Goal: Transaction & Acquisition: Book appointment/travel/reservation

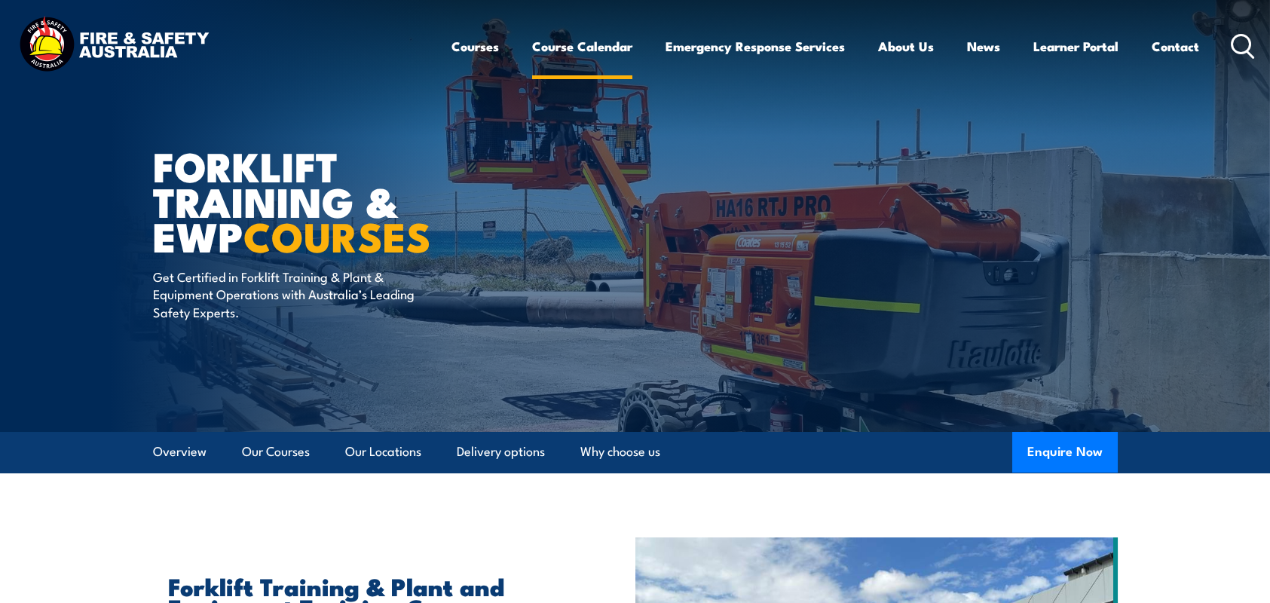
click at [597, 47] on link "Course Calendar" at bounding box center [582, 46] width 100 height 40
click at [568, 48] on link "Course Calendar" at bounding box center [582, 46] width 100 height 40
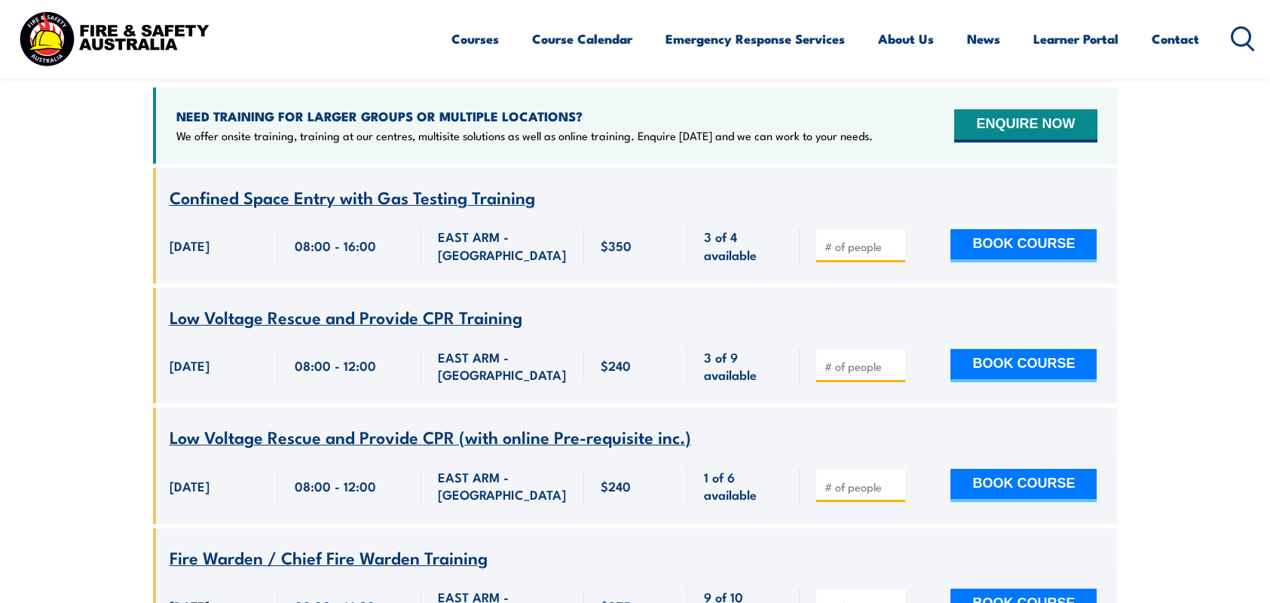
scroll to position [648, 0]
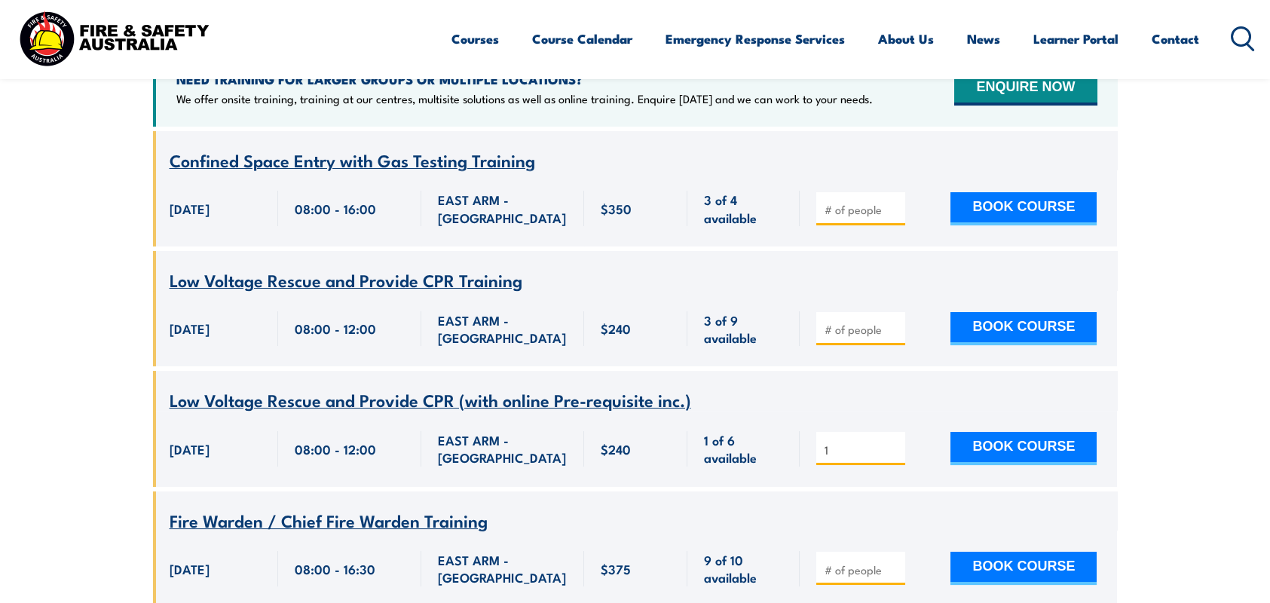
type input "1"
click at [892, 442] on input "1" at bounding box center [862, 449] width 75 height 15
click button "BOOK COURSE"
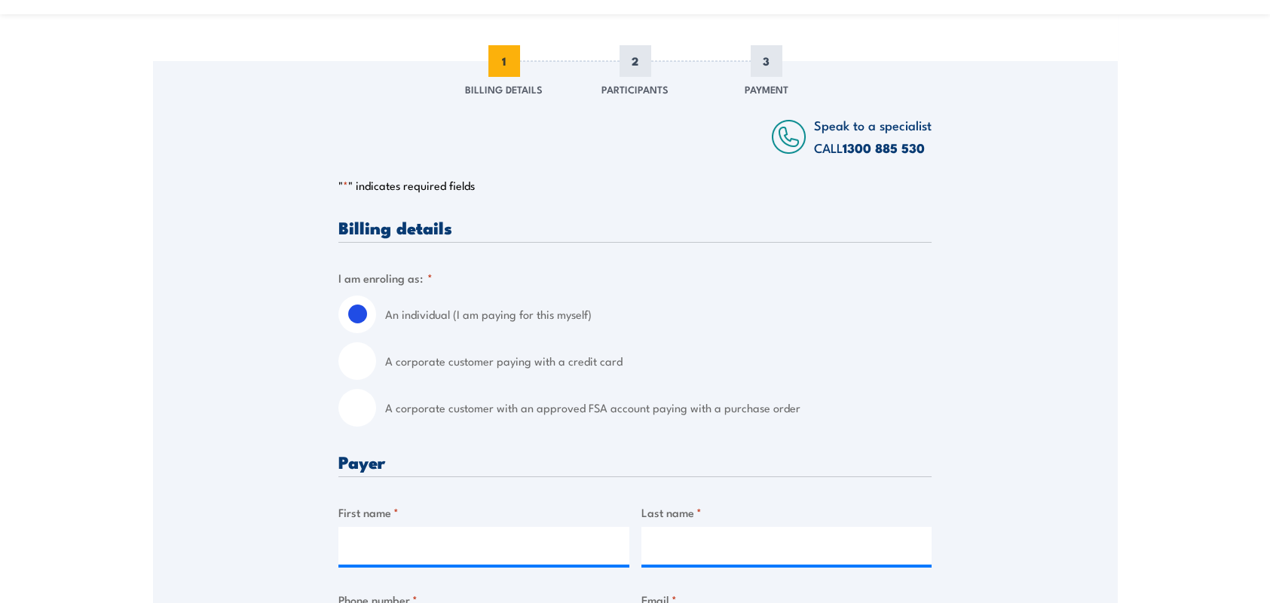
scroll to position [226, 0]
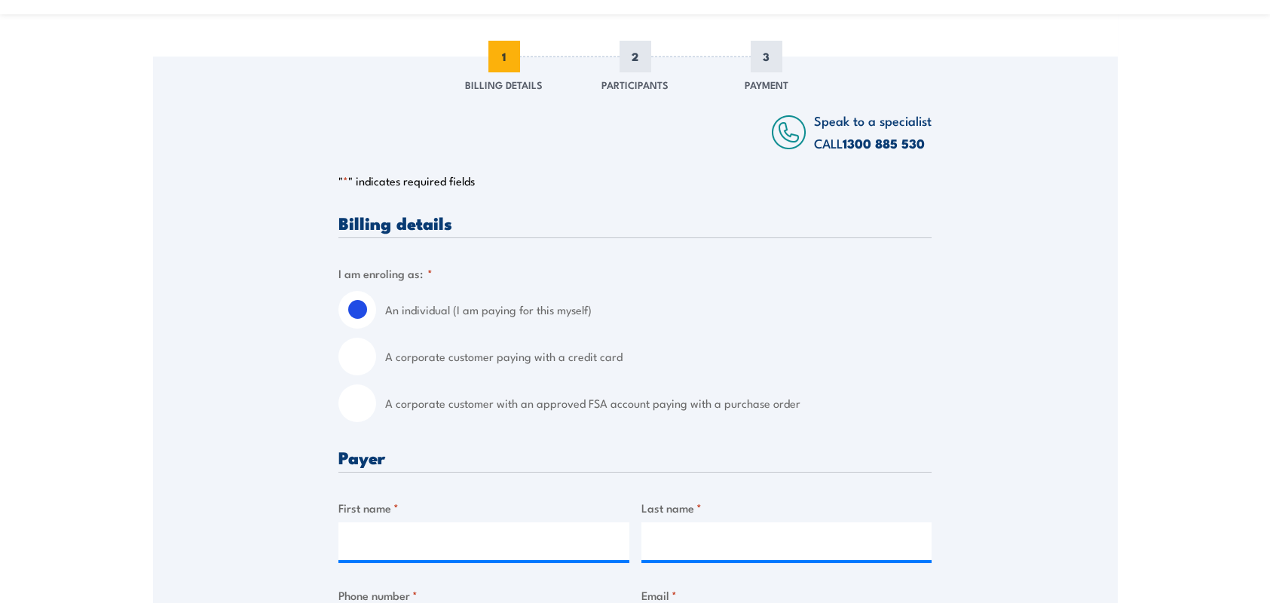
click at [407, 357] on label "A corporate customer paying with a credit card" at bounding box center [658, 357] width 546 height 38
click at [376, 357] on input "A corporate customer paying with a credit card" at bounding box center [357, 357] width 38 height 38
radio input "true"
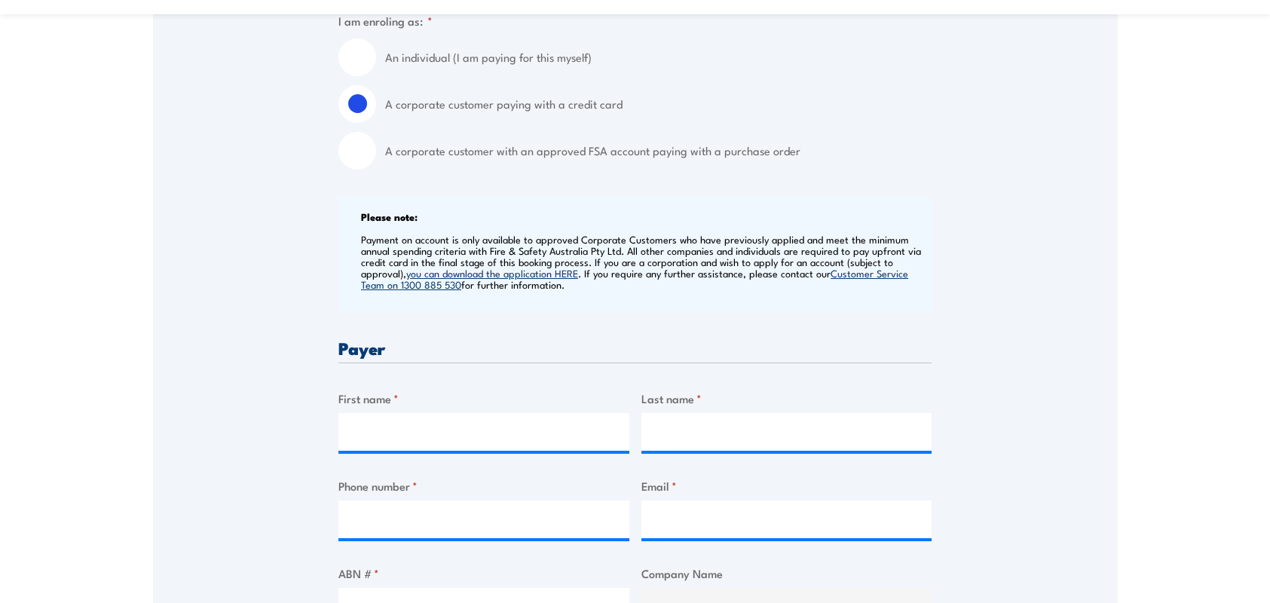
scroll to position [528, 0]
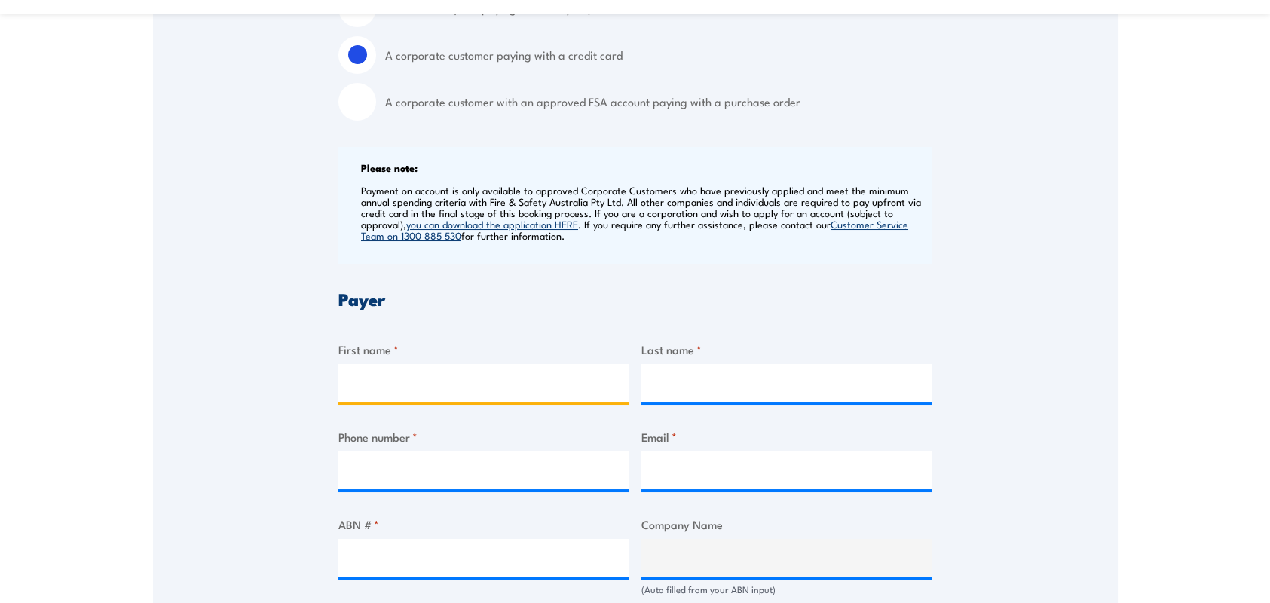
click at [510, 369] on input "First name *" at bounding box center [483, 383] width 291 height 38
type input "[PERSON_NAME]"
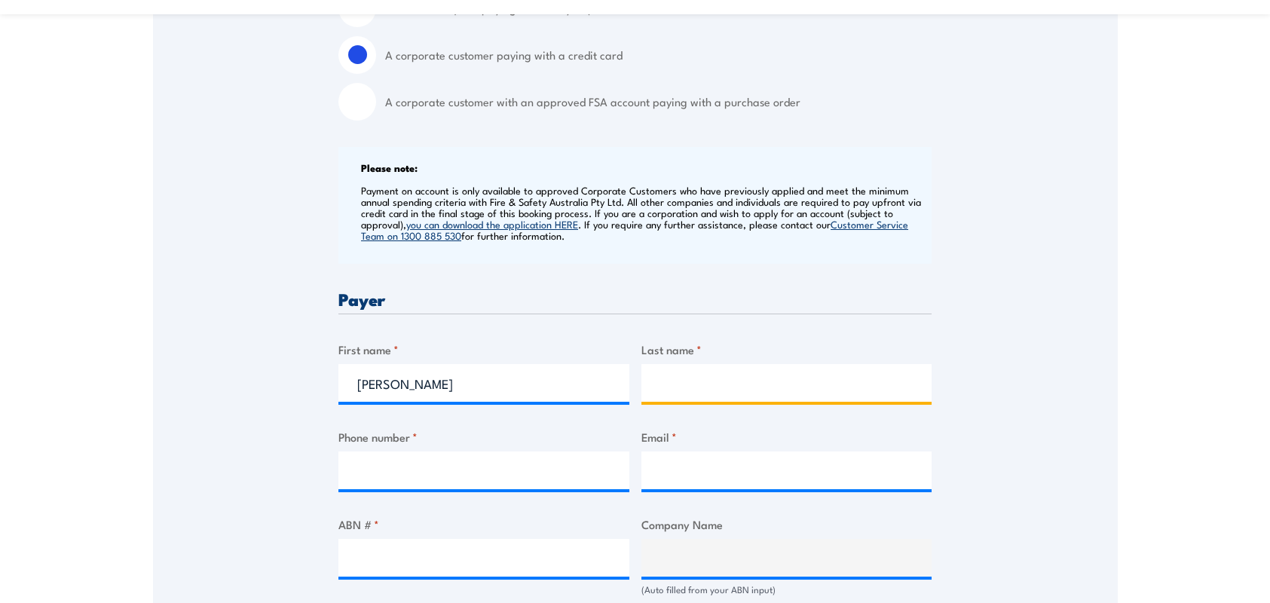
click at [701, 387] on input "Last name *" at bounding box center [786, 383] width 291 height 38
type input "Cook"
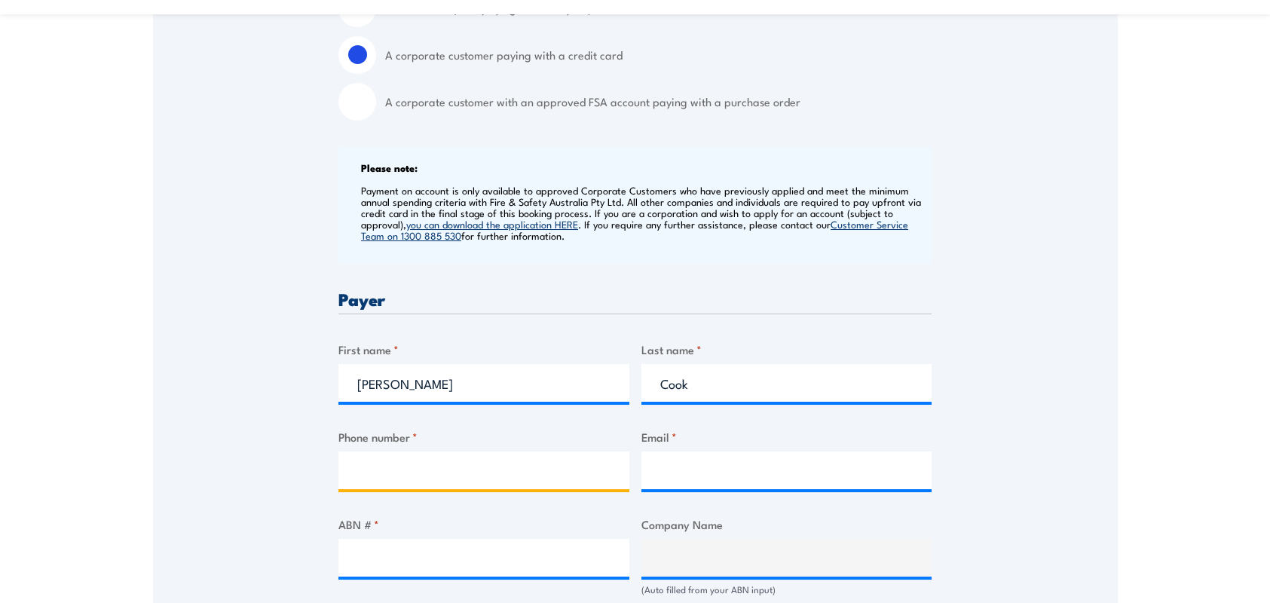
click at [585, 480] on input "Phone number *" at bounding box center [483, 470] width 291 height 38
type input "0403218492"
click at [721, 477] on input "Email *" at bounding box center [786, 470] width 291 height 38
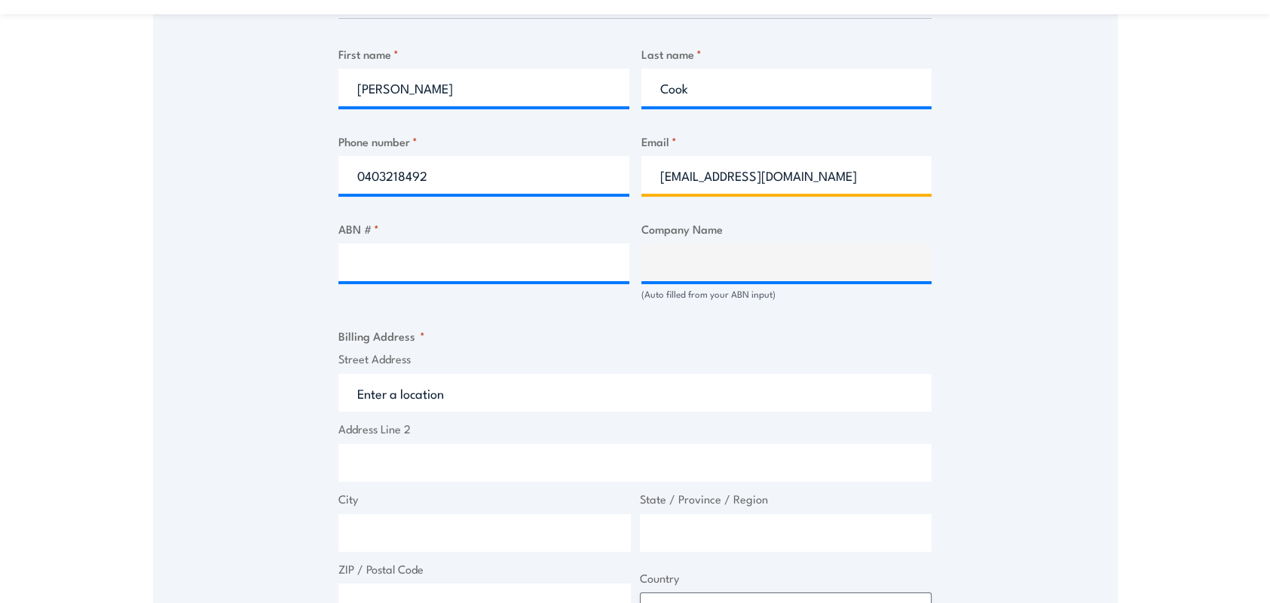
scroll to position [829, 0]
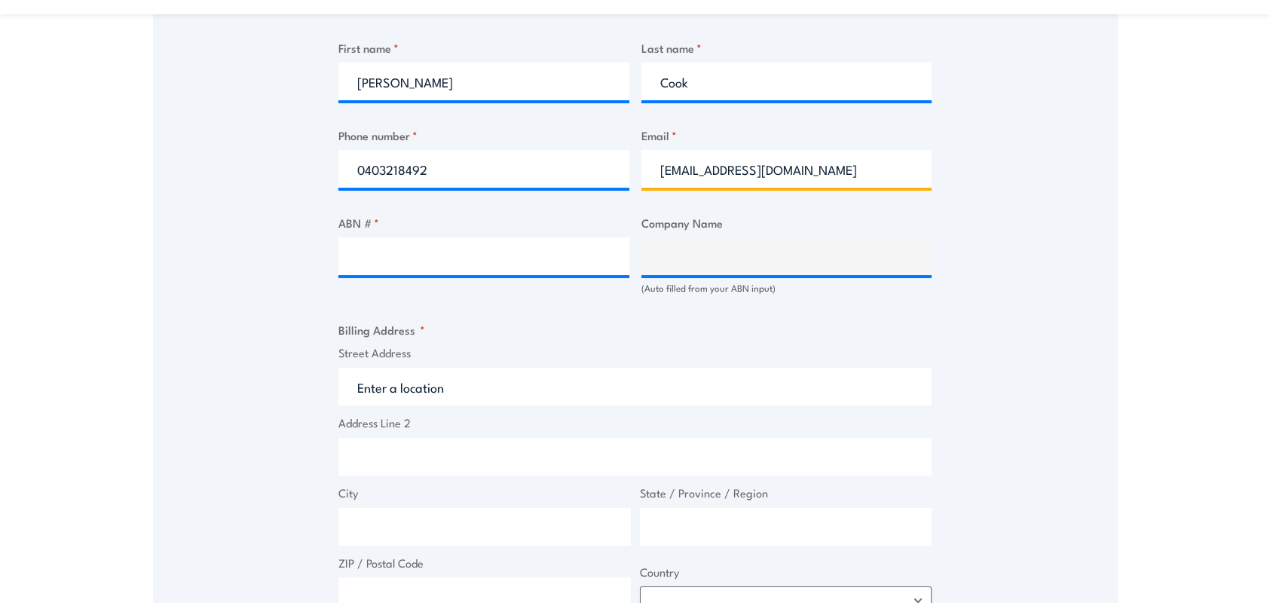
type input "[EMAIL_ADDRESS][DOMAIN_NAME]"
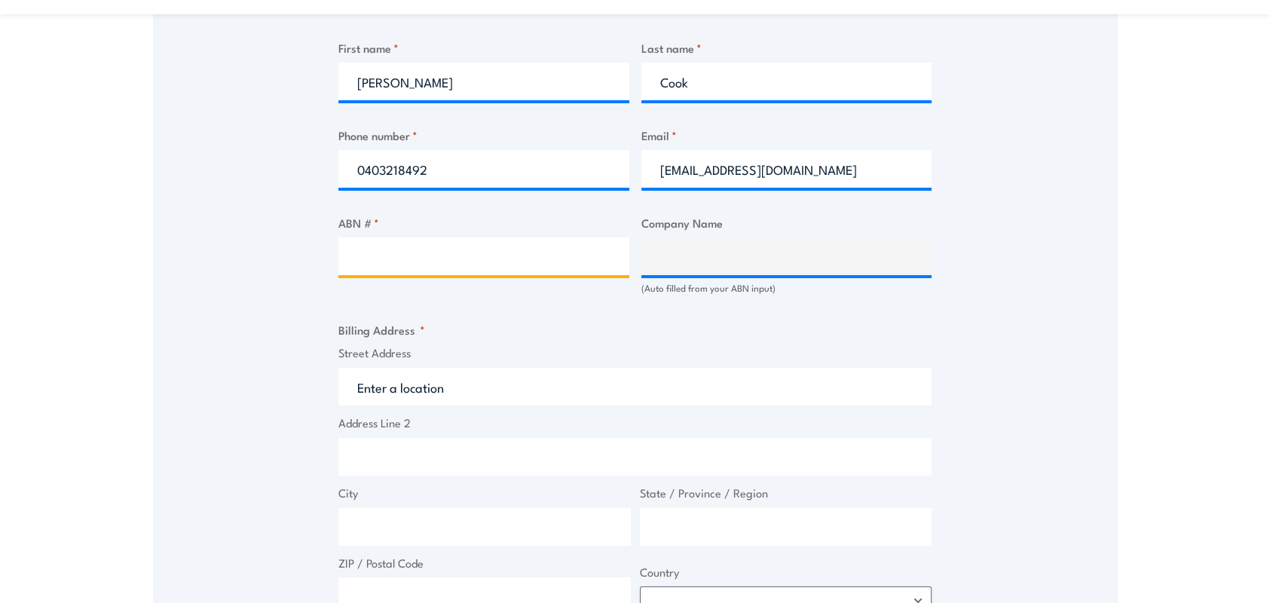
click at [509, 253] on input "ABN # *" at bounding box center [483, 256] width 291 height 38
click at [494, 393] on input "Street Address" at bounding box center [634, 387] width 593 height 38
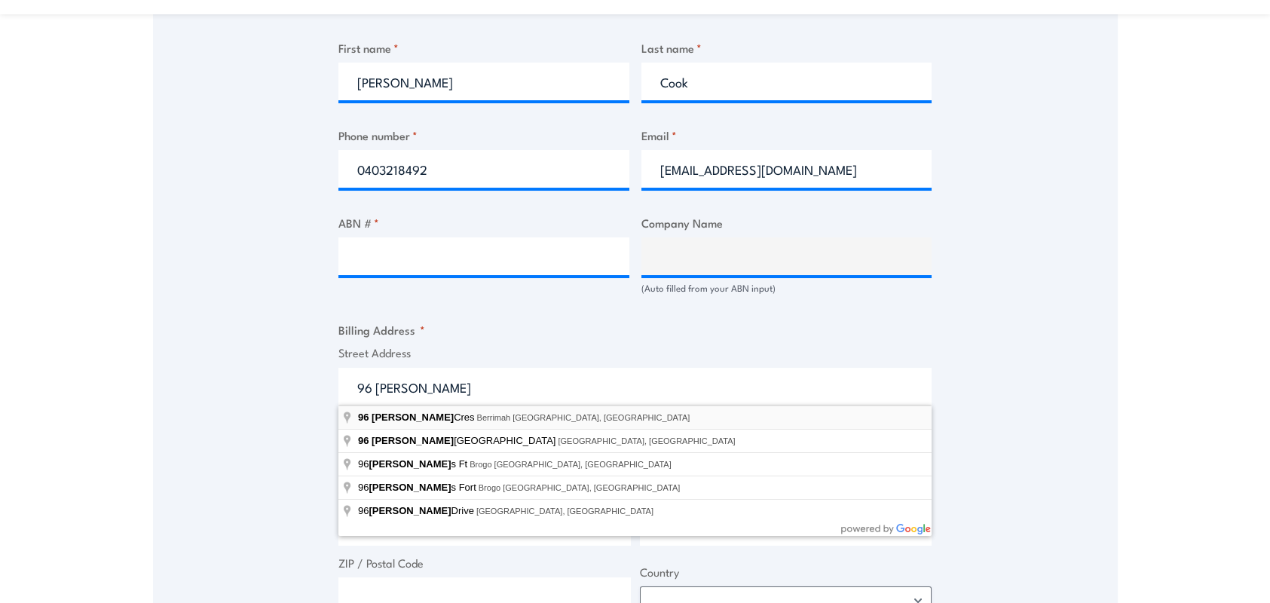
type input "[STREET_ADDRESS][PERSON_NAME]"
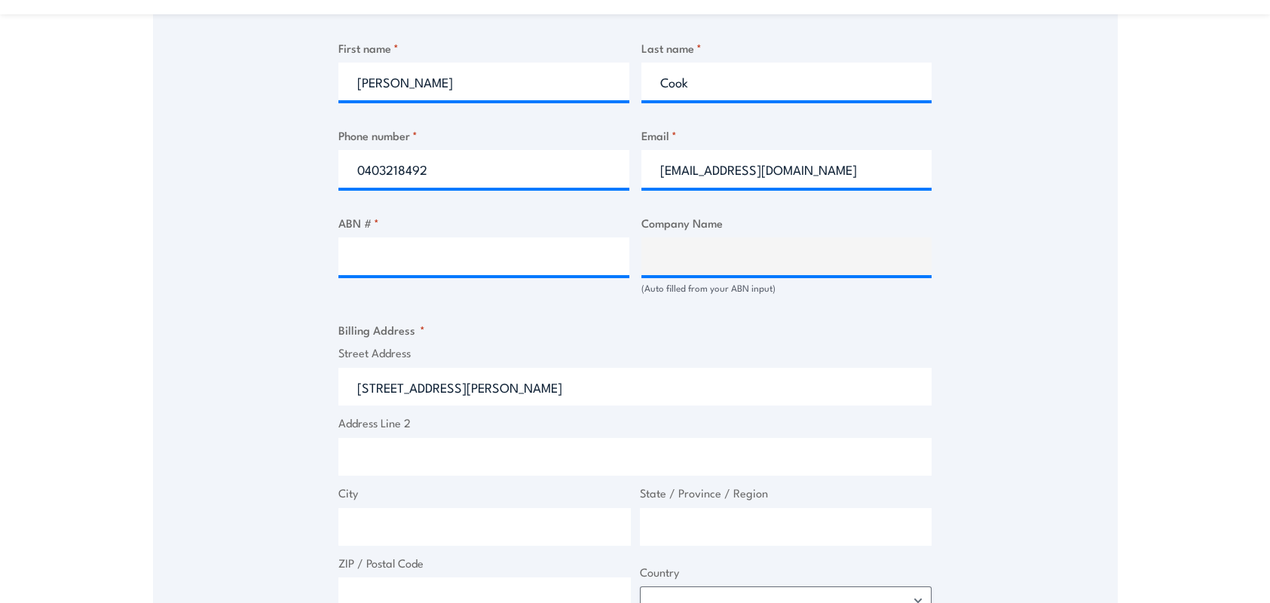
type input "96 [PERSON_NAME]"
type input "Berrimah"
type input "[GEOGRAPHIC_DATA]"
type input "0828"
select select "[GEOGRAPHIC_DATA]"
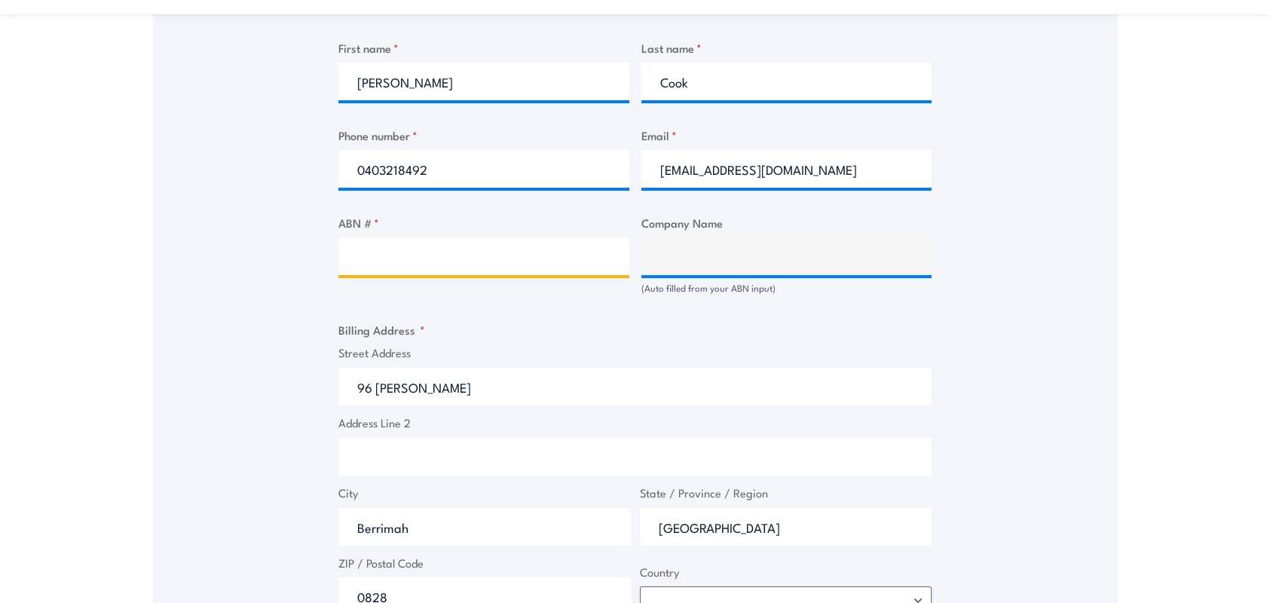
click at [430, 268] on input "ABN # *" at bounding box center [483, 256] width 291 height 38
click at [467, 268] on input "ABN # *" at bounding box center [483, 256] width 291 height 38
type input "73115654307"
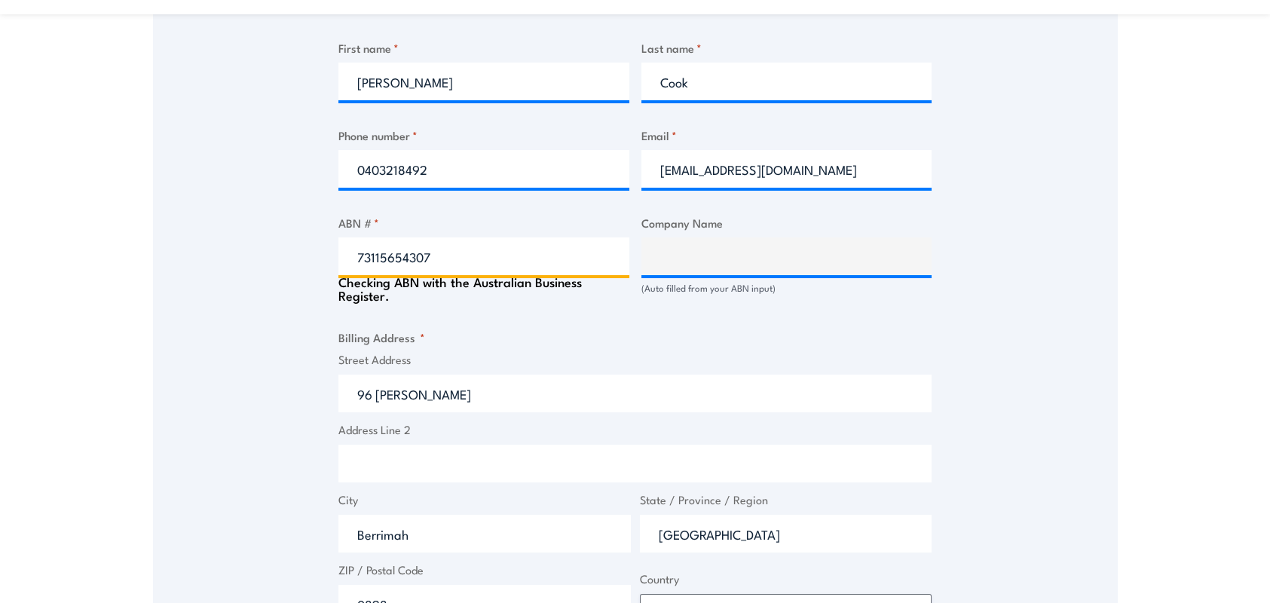
type input "B & K Investments (NT) Pty Limited"
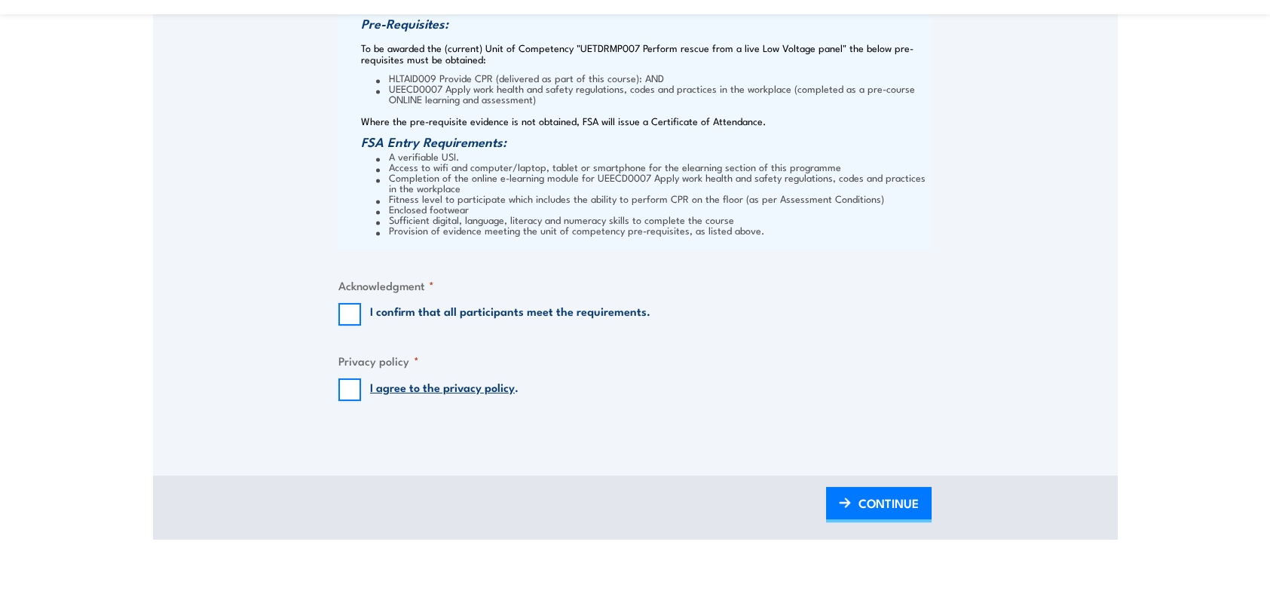
scroll to position [1583, 0]
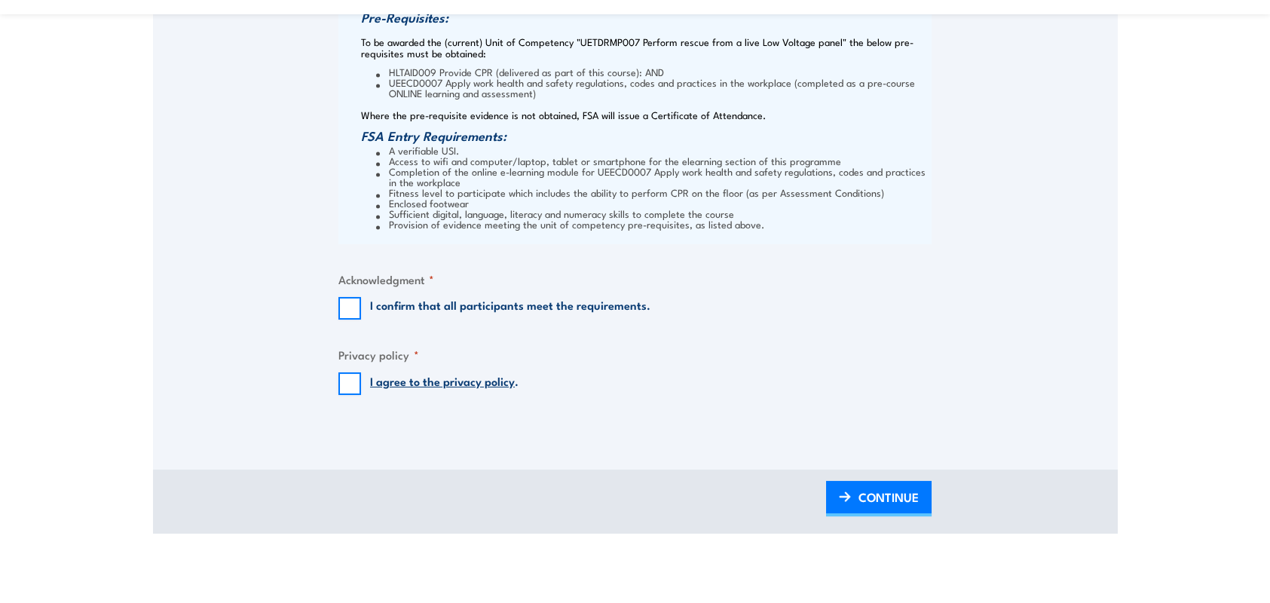
type input "73115654307"
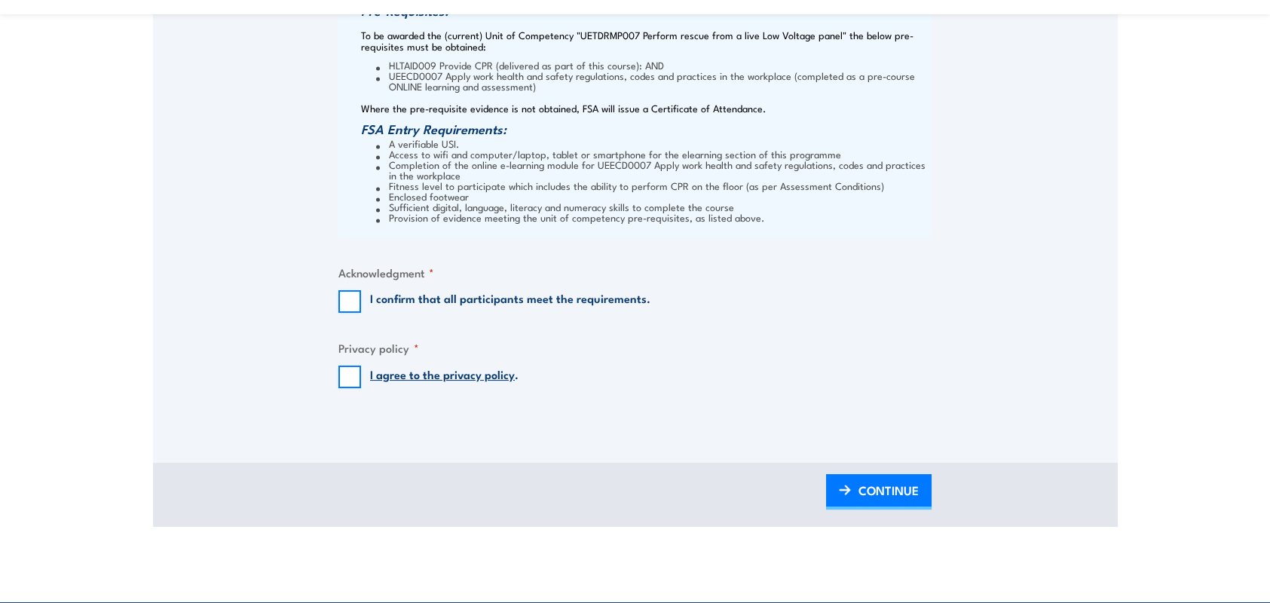
click at [485, 309] on label "I confirm that all participants meet the requirements." at bounding box center [510, 301] width 280 height 23
click at [361, 309] on input "I confirm that all participants meet the requirements." at bounding box center [349, 301] width 23 height 23
checkbox input "true"
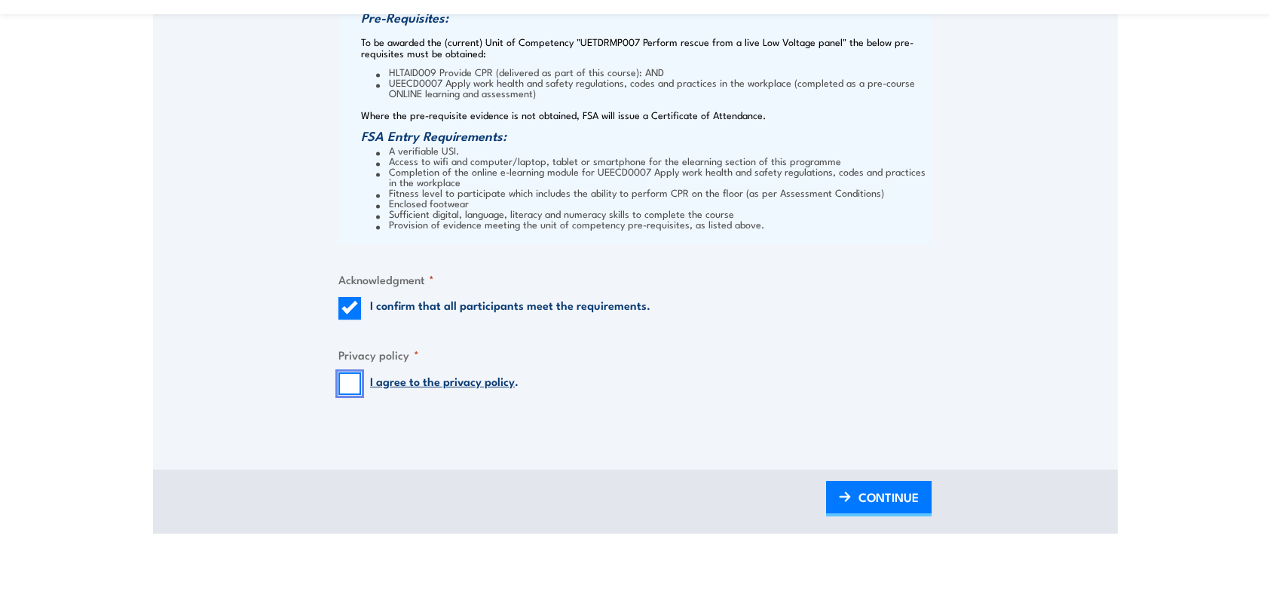
click at [354, 386] on input "I agree to the privacy policy ." at bounding box center [349, 383] width 23 height 23
checkbox input "true"
click at [898, 490] on span "CONTINUE" at bounding box center [888, 497] width 60 height 40
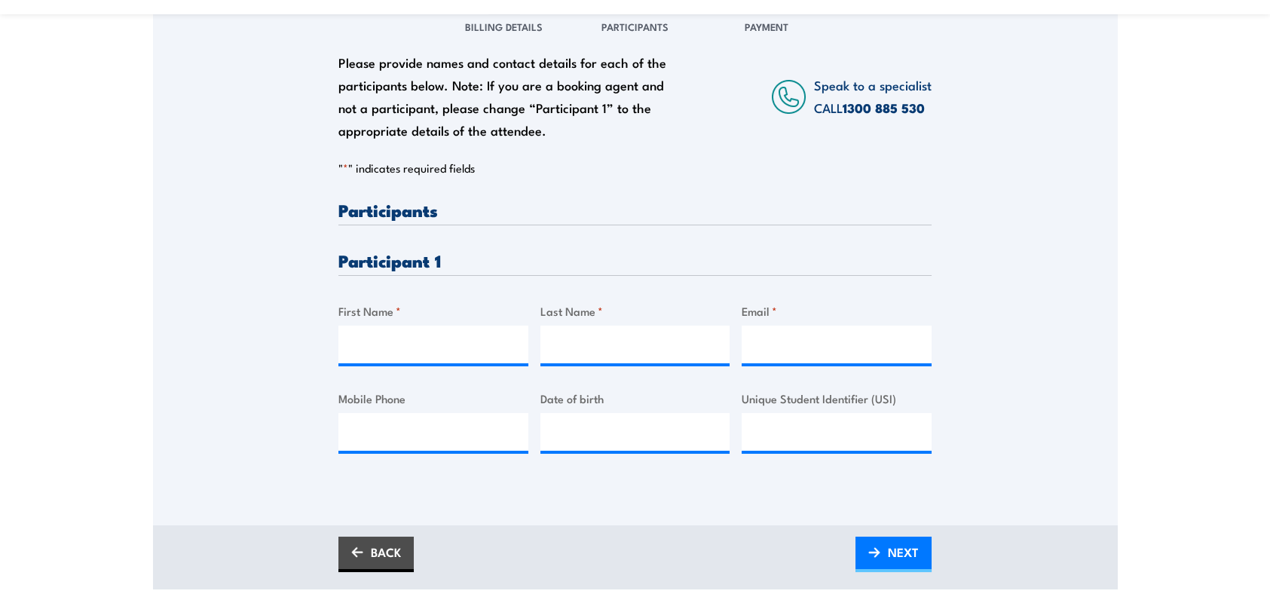
scroll to position [301, 0]
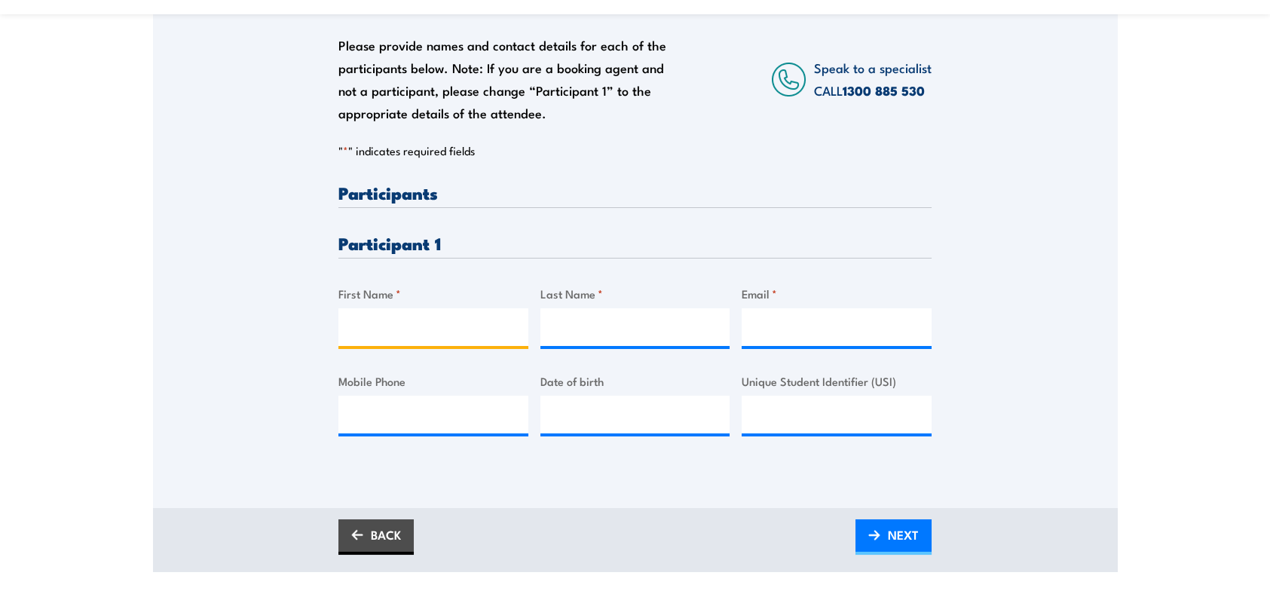
click at [445, 329] on input "First Name *" at bounding box center [433, 327] width 190 height 38
click at [371, 330] on input "First Name *" at bounding box center [433, 327] width 190 height 38
type input "Mar"
click at [614, 345] on div at bounding box center [635, 327] width 190 height 38
drag, startPoint x: 620, startPoint y: 327, endPoint x: 611, endPoint y: 326, distance: 9.2
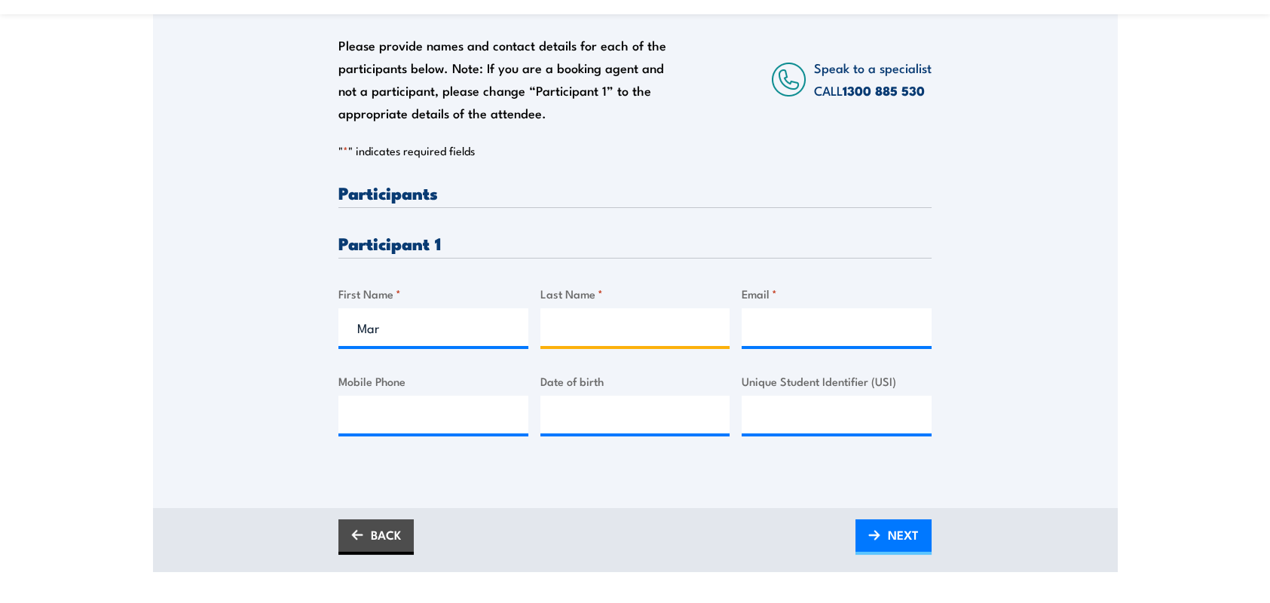
click at [614, 329] on input "Last Name *" at bounding box center [635, 327] width 190 height 38
type input "[PERSON_NAME]"
click at [754, 326] on input "Email *" at bounding box center [837, 327] width 190 height 38
click at [476, 413] on input "Mobile Phone" at bounding box center [433, 415] width 190 height 38
click at [609, 448] on div "Please provide names and contact details for each of the participants below. No…" at bounding box center [634, 322] width 593 height 276
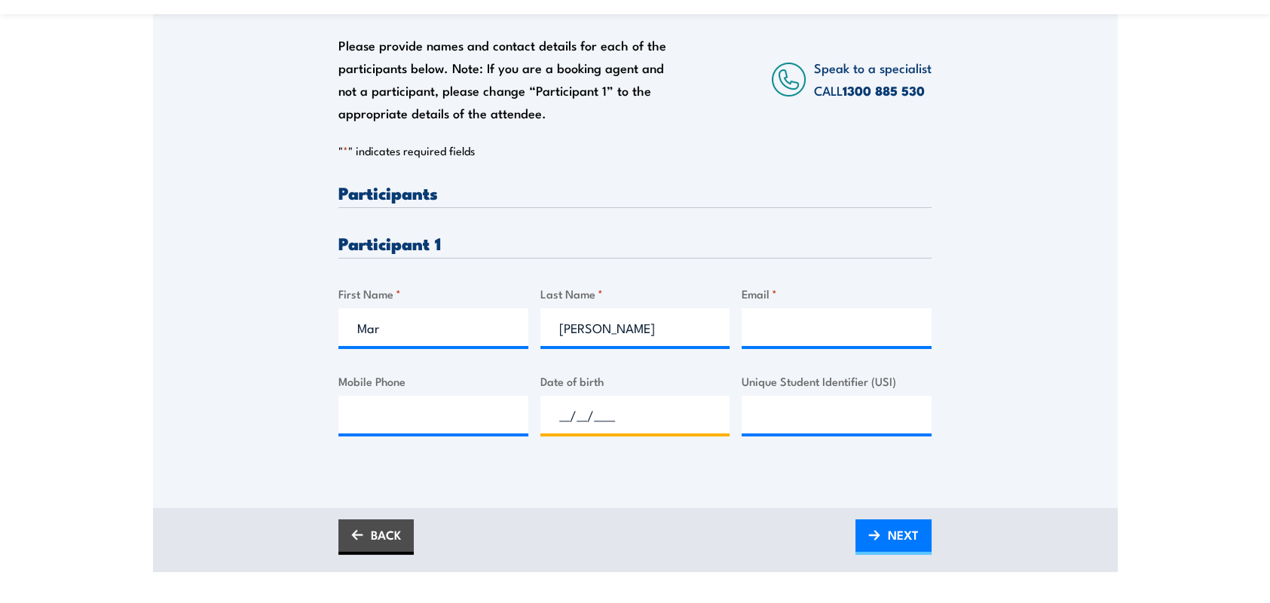
click at [612, 430] on input "__/__/____" at bounding box center [635, 415] width 190 height 38
type input "[DATE]"
click at [391, 407] on input "Mobile Phone" at bounding box center [433, 415] width 190 height 38
click at [791, 314] on input "Email *" at bounding box center [837, 327] width 190 height 38
click at [468, 419] on input "Mobile Phone" at bounding box center [433, 415] width 190 height 38
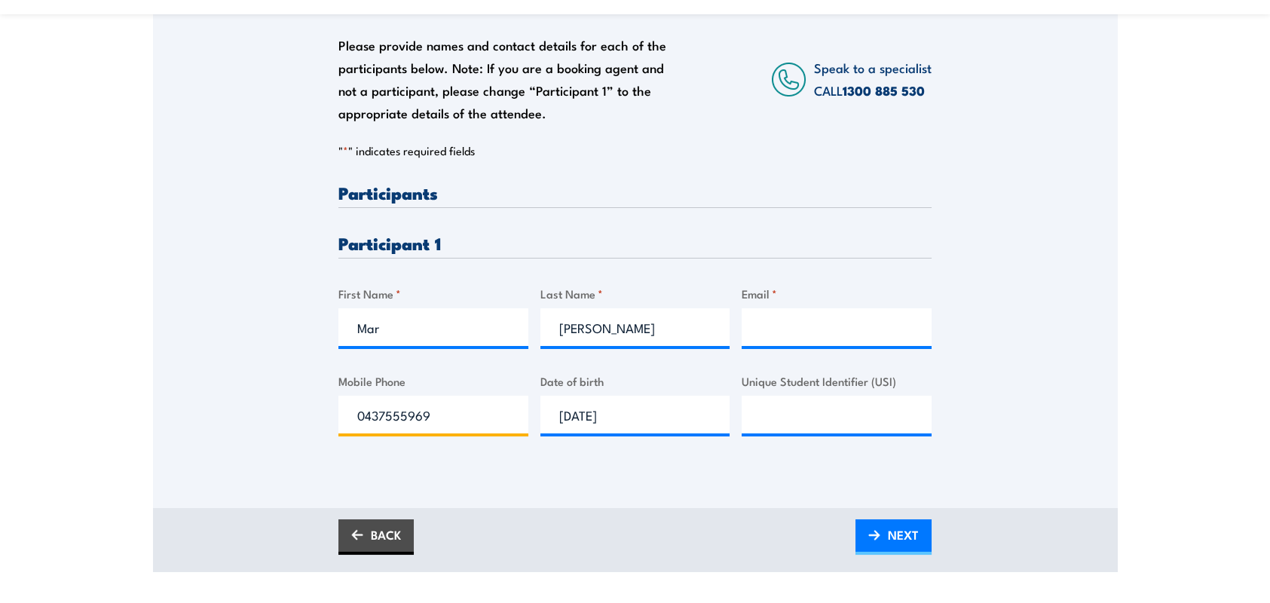
type input "0437555969"
click at [848, 324] on input "Email *" at bounding box center [837, 327] width 190 height 38
paste input "[EMAIL_ADDRESS][DOMAIN_NAME]"
type input "[EMAIL_ADDRESS][DOMAIN_NAME]"
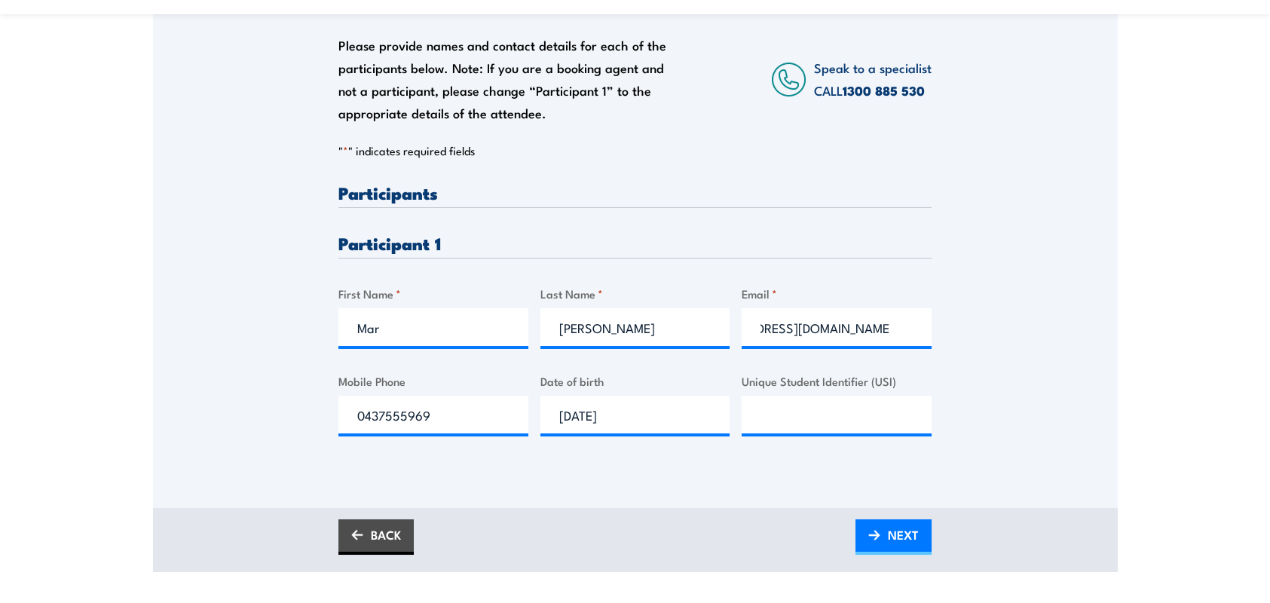
scroll to position [0, 0]
click at [913, 537] on span "NEXT" at bounding box center [903, 535] width 31 height 40
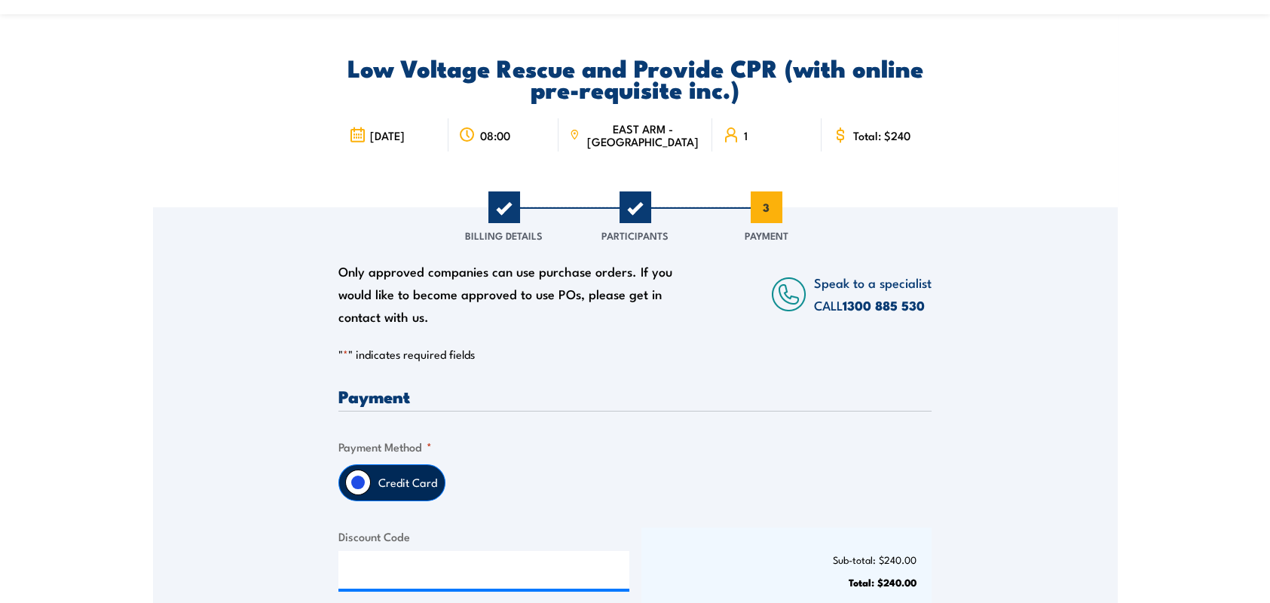
scroll to position [301, 0]
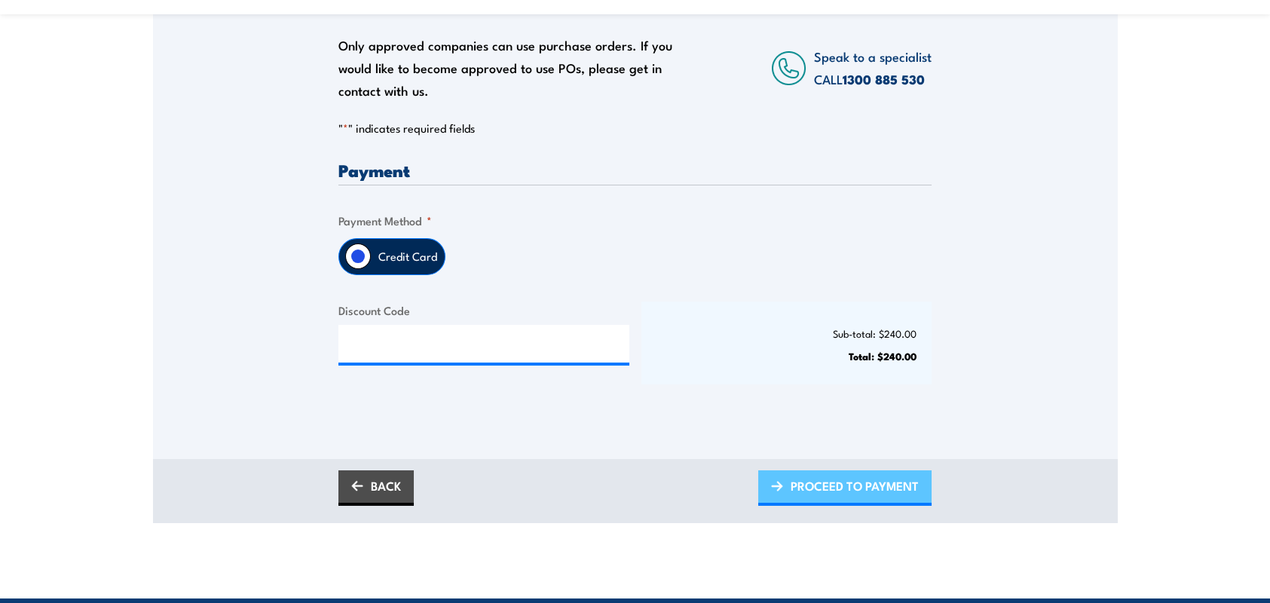
click at [875, 479] on span "PROCEED TO PAYMENT" at bounding box center [855, 486] width 128 height 40
